Goal: Task Accomplishment & Management: Use online tool/utility

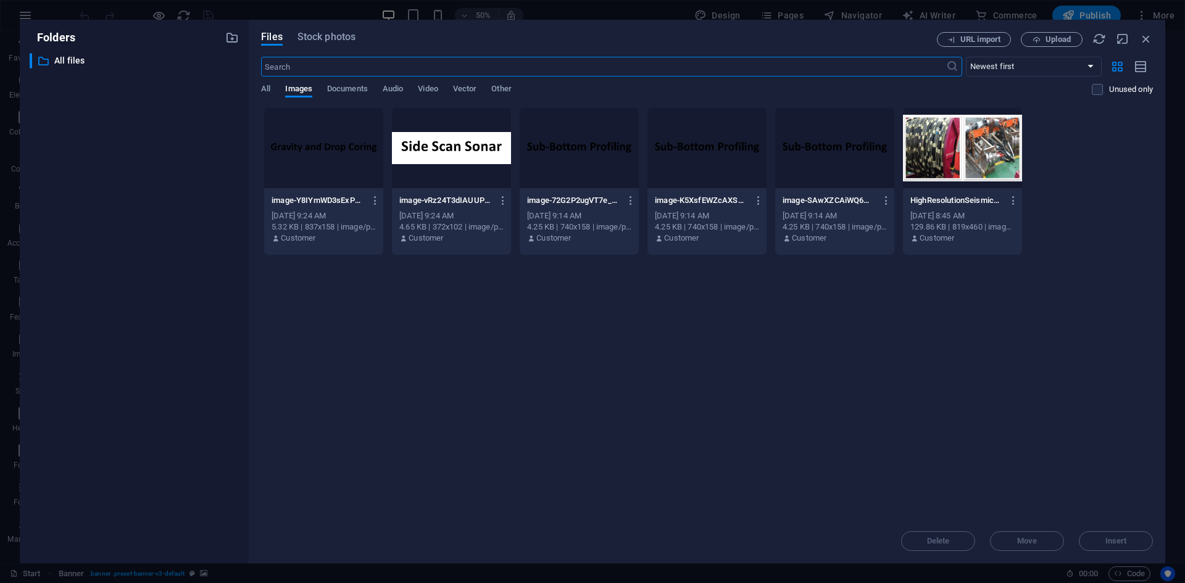
select select "rem"
click at [1036, 42] on icon "button" at bounding box center [1037, 40] width 8 height 8
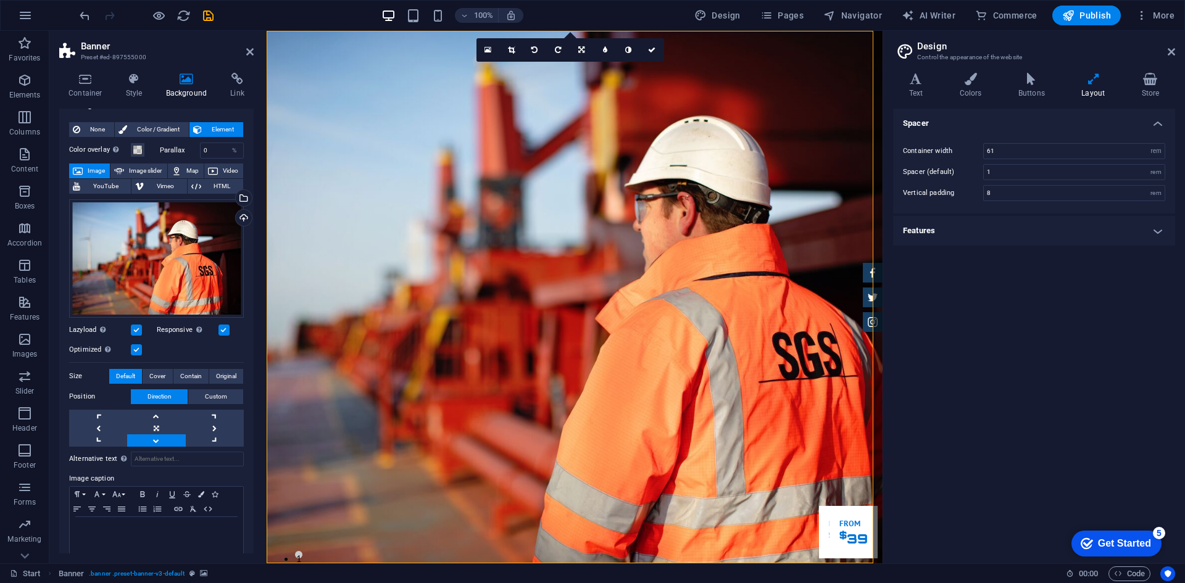
scroll to position [28, 0]
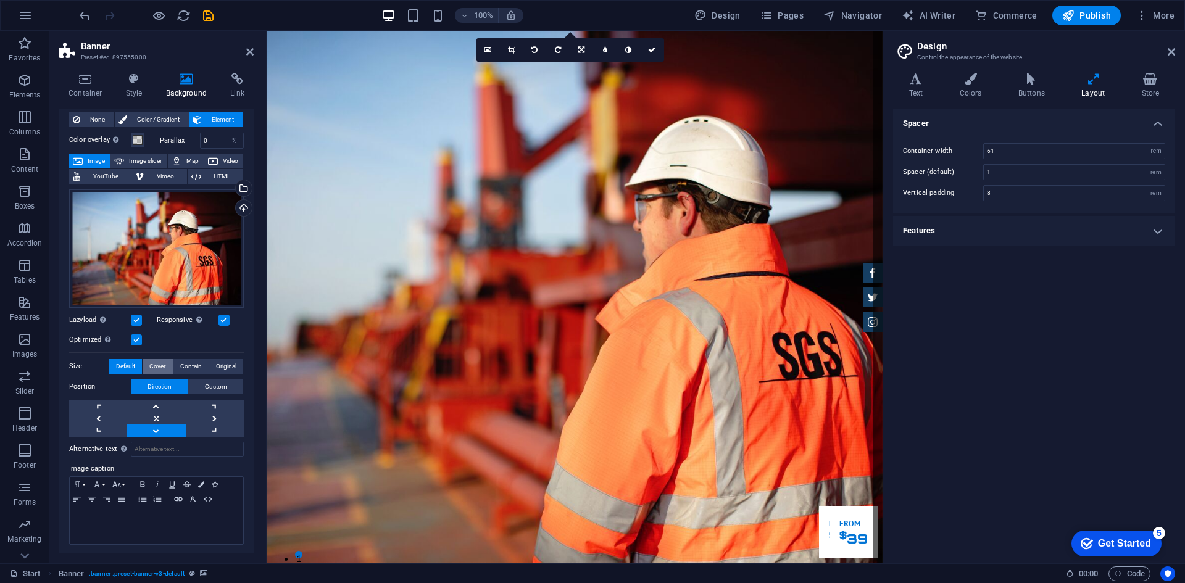
click at [151, 368] on span "Cover" at bounding box center [157, 366] width 16 height 15
click at [128, 369] on span "Default" at bounding box center [125, 366] width 19 height 15
click at [160, 364] on span "Cover" at bounding box center [157, 366] width 16 height 15
click at [182, 366] on span "Contain" at bounding box center [191, 366] width 22 height 15
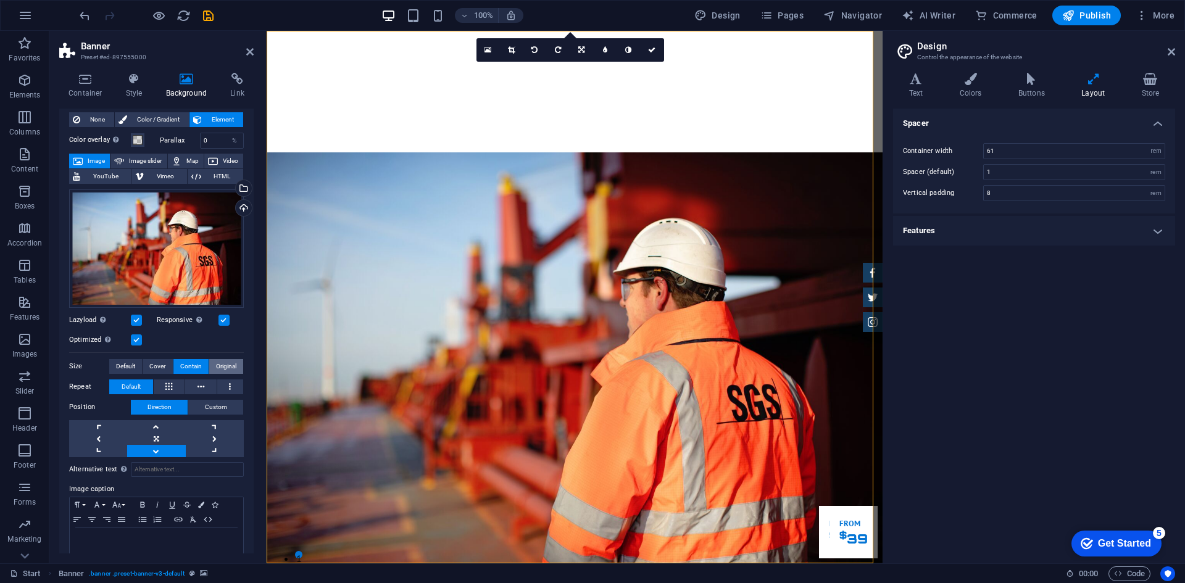
click at [216, 367] on span "Original" at bounding box center [226, 366] width 20 height 15
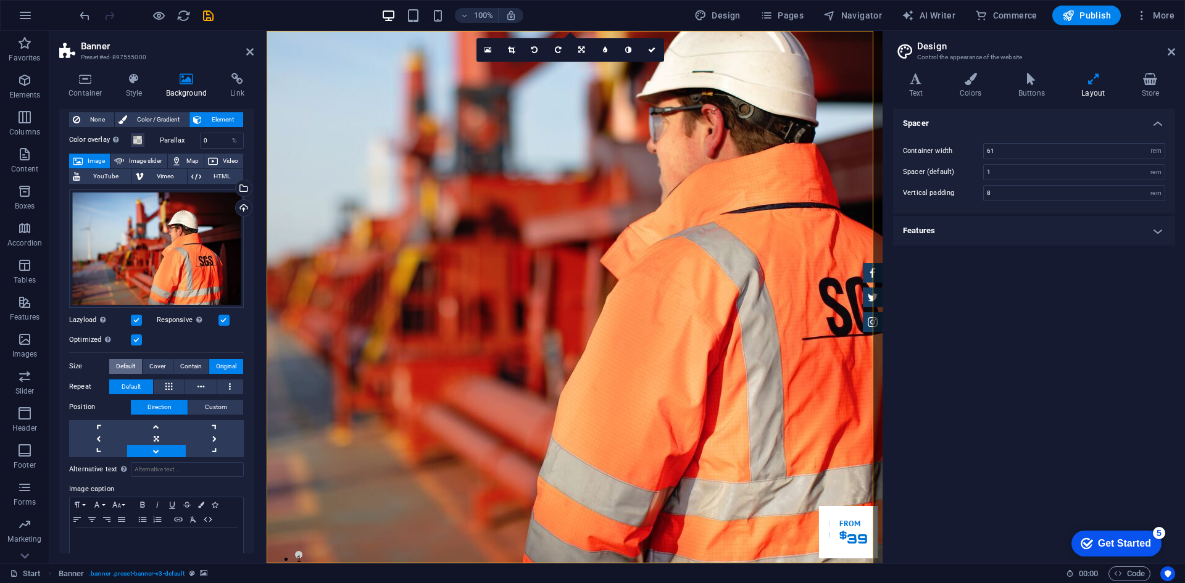
click at [133, 367] on span "Default" at bounding box center [125, 366] width 19 height 15
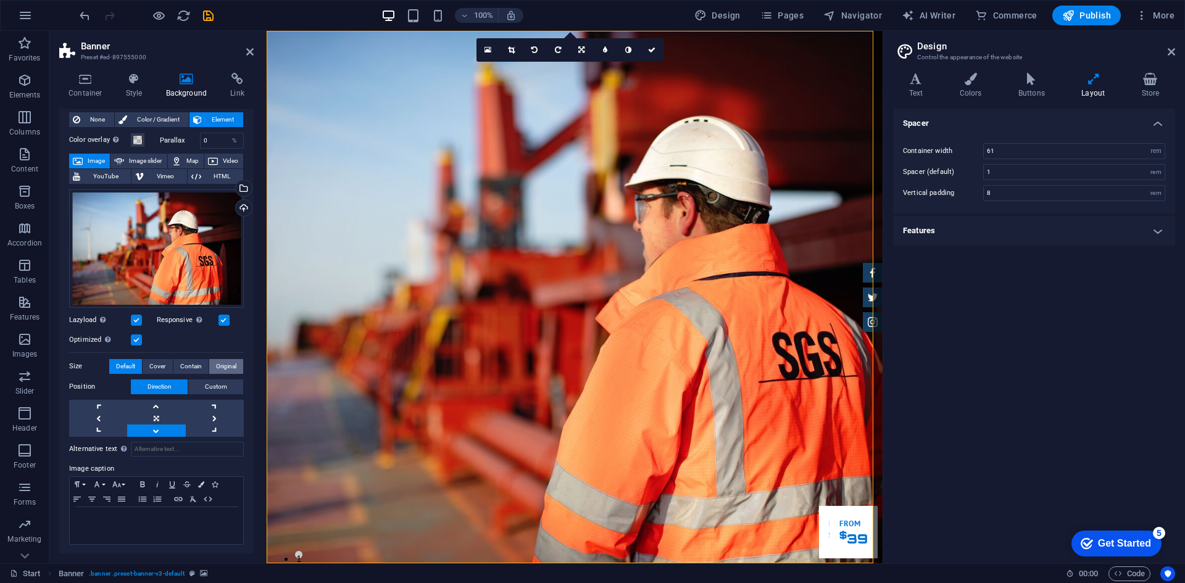
click at [227, 369] on span "Original" at bounding box center [226, 366] width 20 height 15
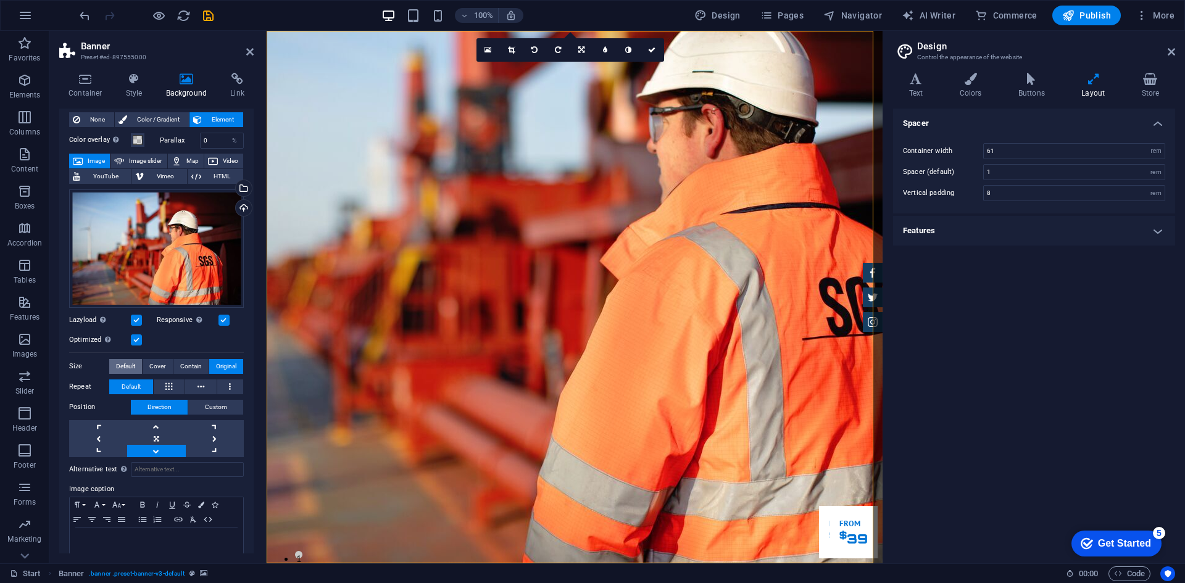
click at [127, 370] on span "Default" at bounding box center [125, 366] width 19 height 15
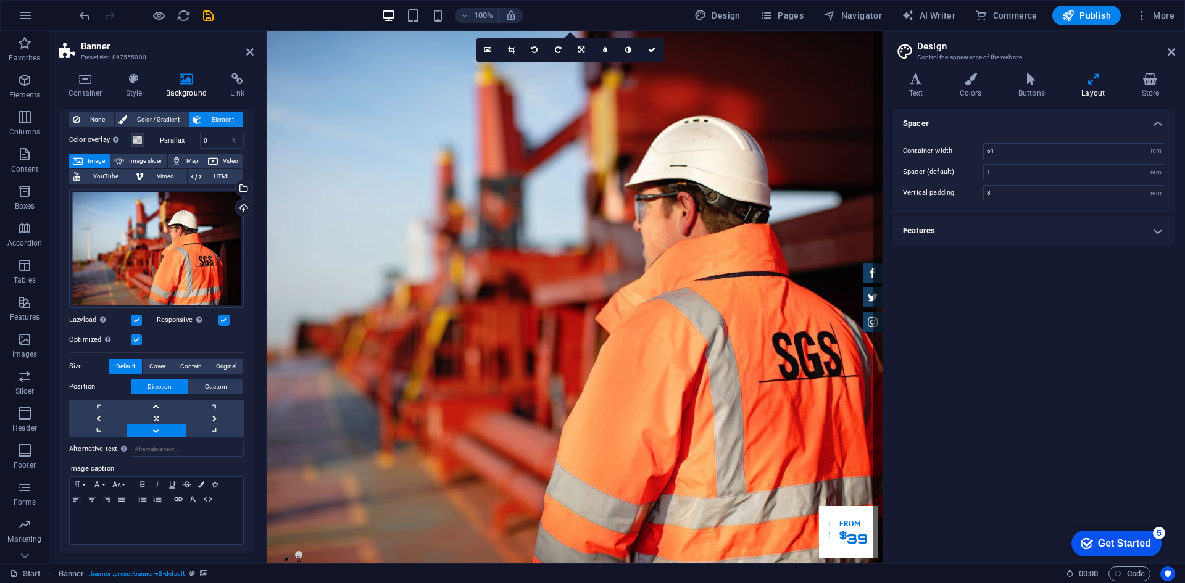
click at [904, 377] on div "Spacer Container width 61 rem px Spacer (default) 1 rem Vertical padding 8 rem …" at bounding box center [1034, 331] width 282 height 445
drag, startPoint x: 200, startPoint y: 20, endPoint x: 249, endPoint y: 51, distance: 58.2
click at [249, 51] on icon at bounding box center [249, 52] width 7 height 10
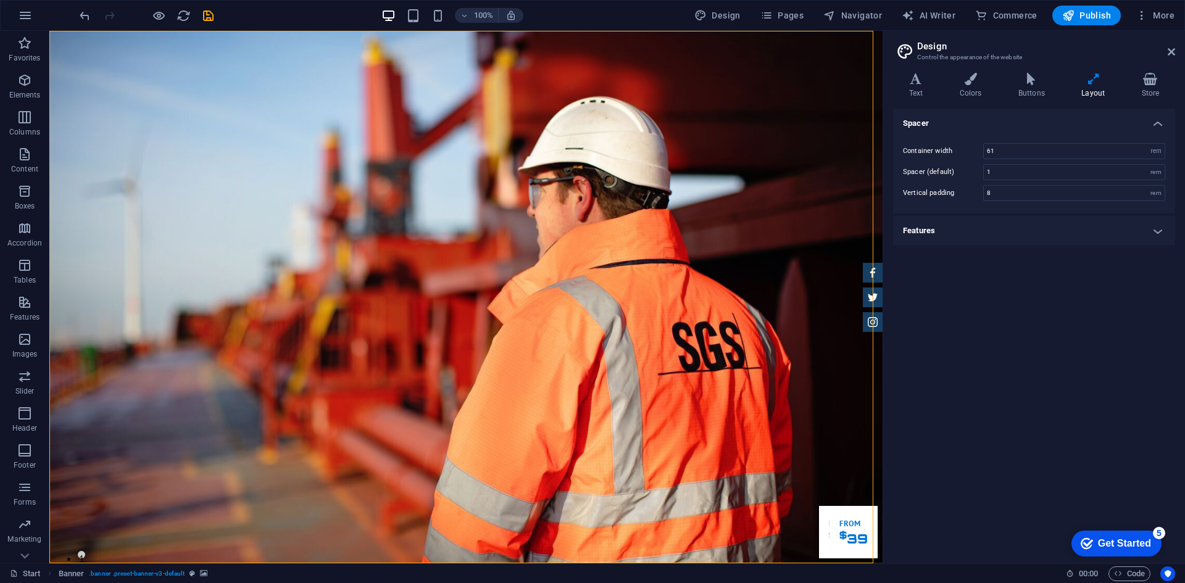
click at [1170, 59] on header "Design Control the appearance of the website" at bounding box center [1036, 47] width 280 height 32
click at [1172, 51] on icon at bounding box center [1171, 52] width 7 height 10
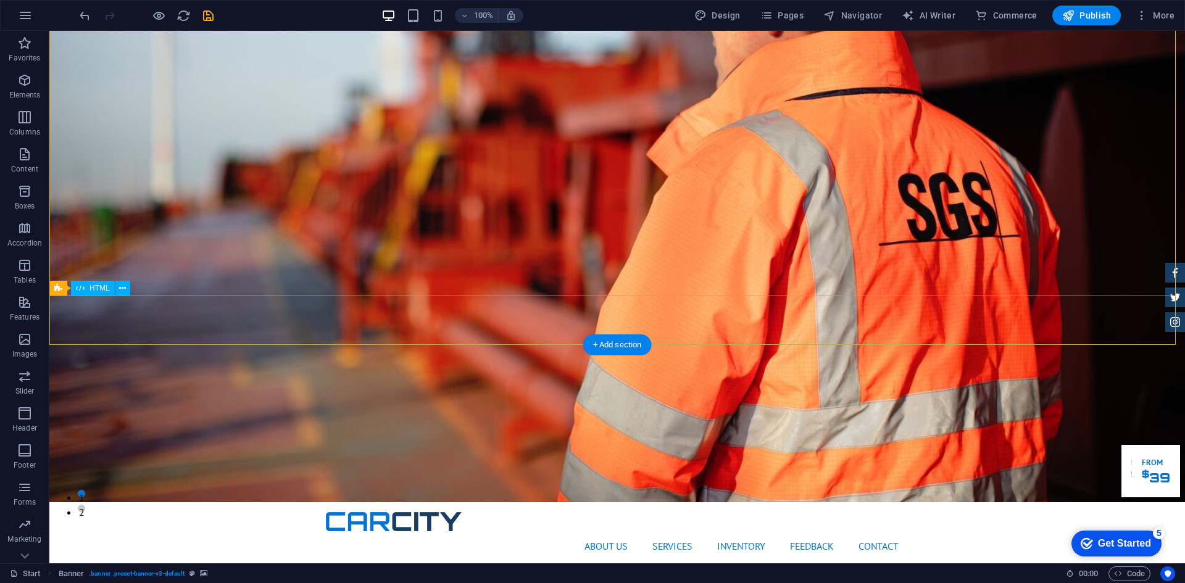
scroll to position [0, 0]
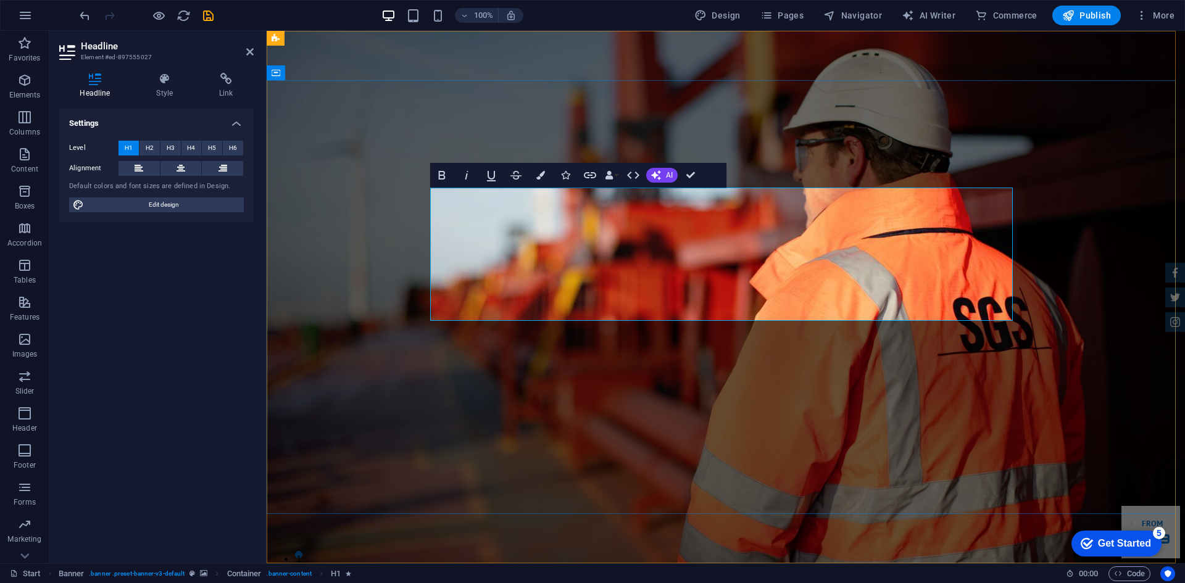
drag, startPoint x: 544, startPoint y: 299, endPoint x: 560, endPoint y: 301, distance: 16.2
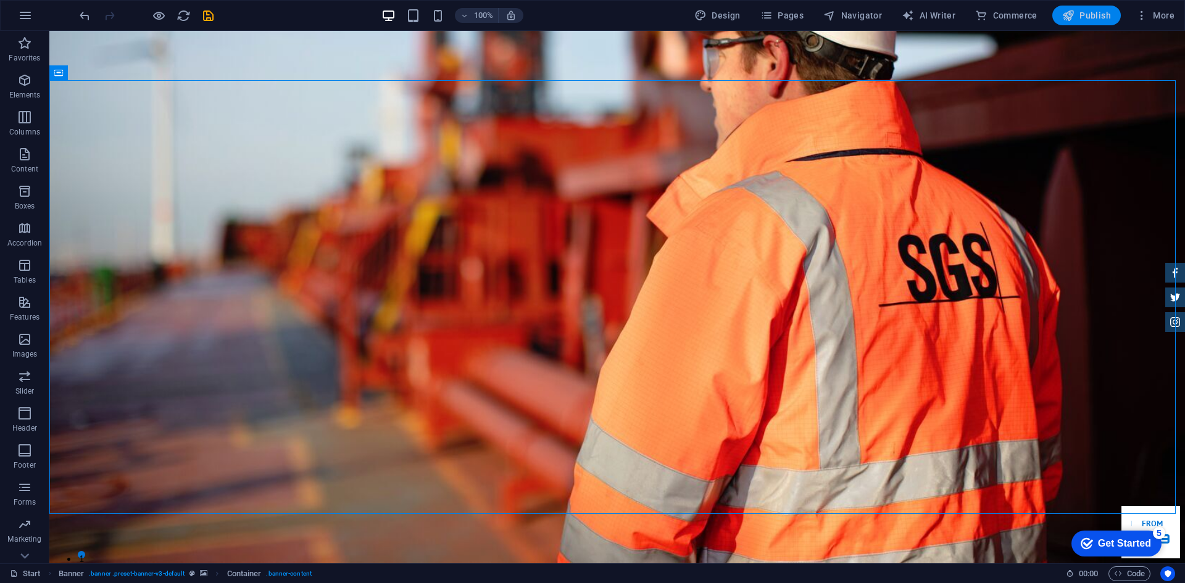
click at [1090, 16] on span "Publish" at bounding box center [1086, 15] width 49 height 12
